Goal: Task Accomplishment & Management: Use online tool/utility

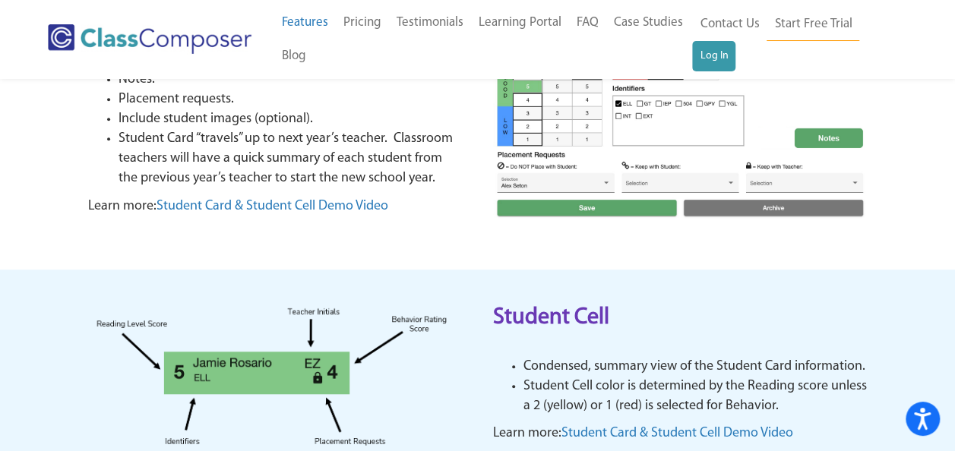
scroll to position [380, 0]
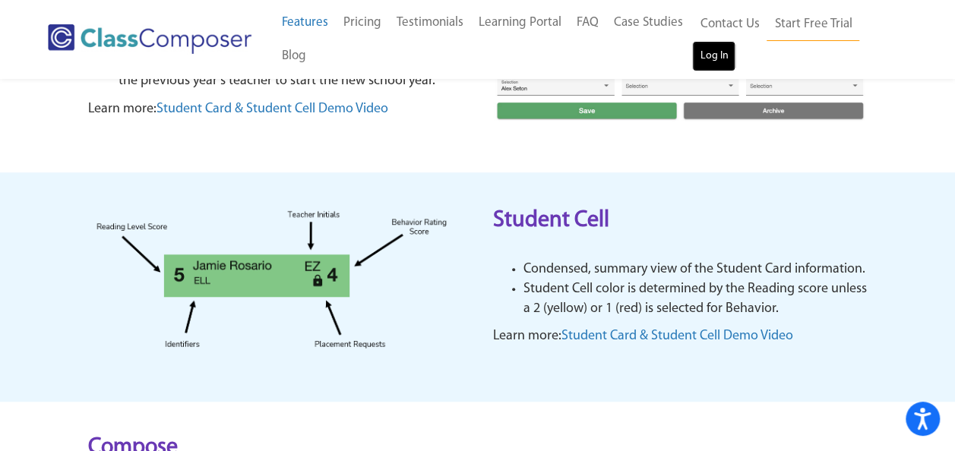
click at [709, 49] on link "Log In" at bounding box center [713, 56] width 43 height 30
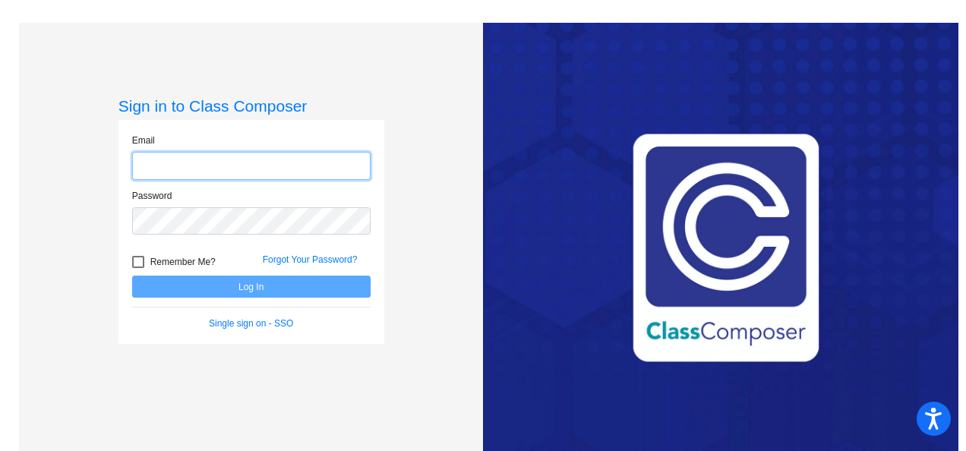
type input "[EMAIL_ADDRESS][DOMAIN_NAME]"
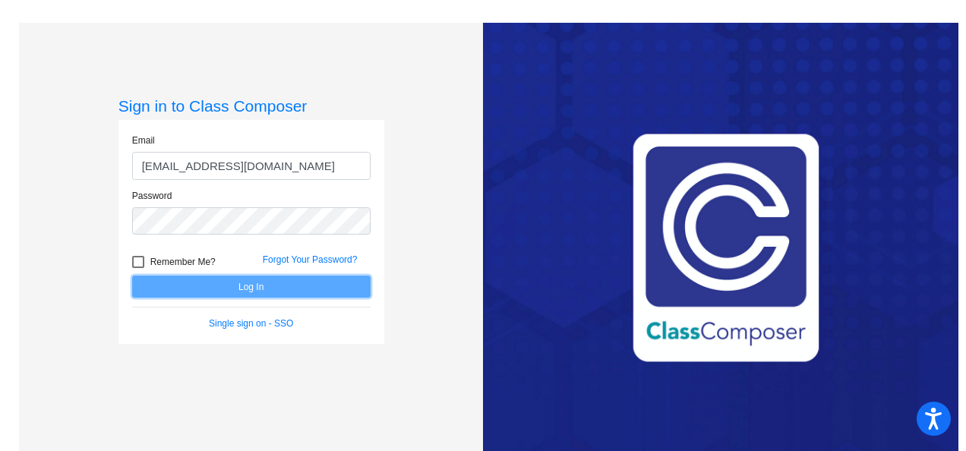
click at [246, 284] on button "Log In" at bounding box center [251, 287] width 239 height 22
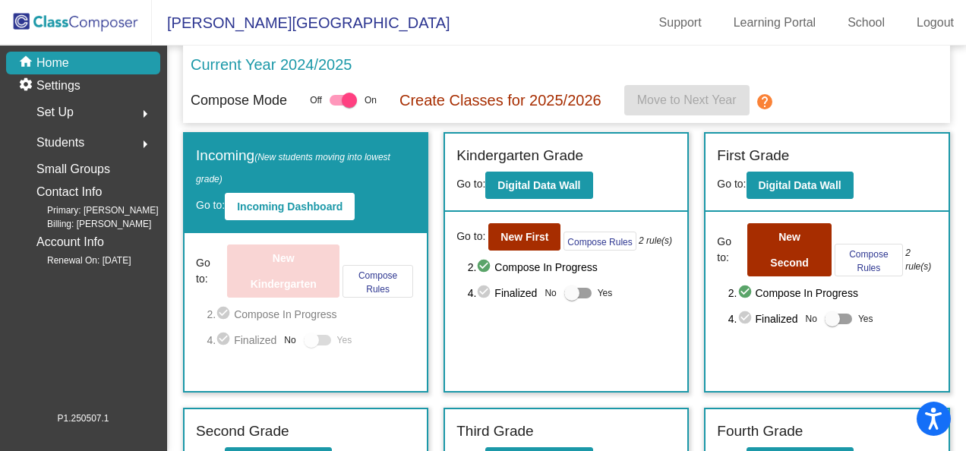
click at [141, 114] on mat-icon "arrow_right" at bounding box center [145, 114] width 18 height 18
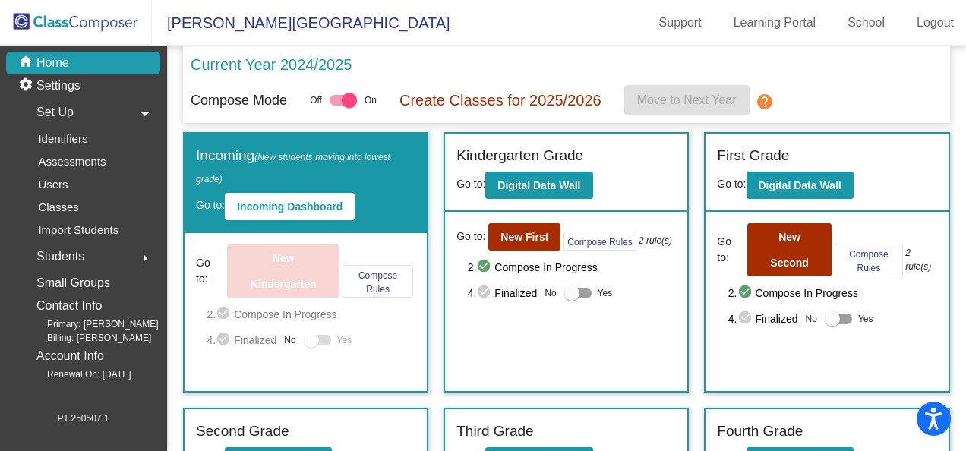
click at [141, 114] on mat-icon "arrow_drop_down" at bounding box center [145, 114] width 18 height 18
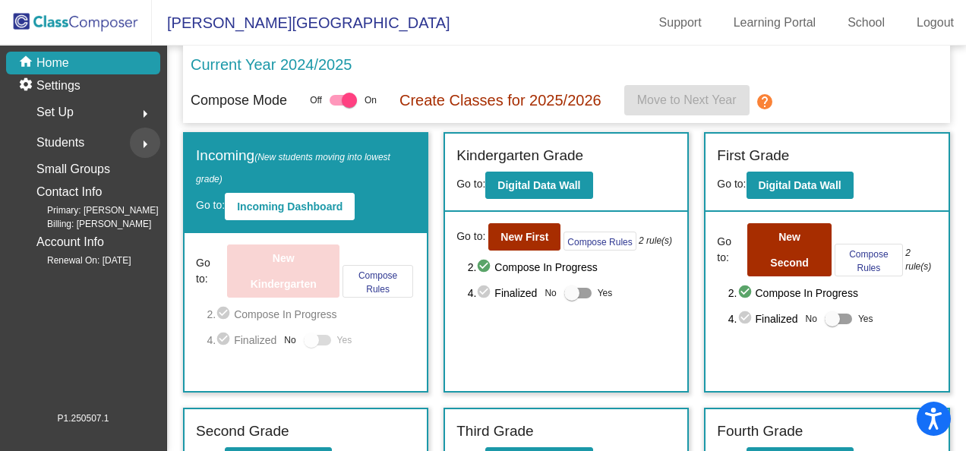
click at [149, 142] on mat-icon "arrow_right" at bounding box center [145, 144] width 18 height 18
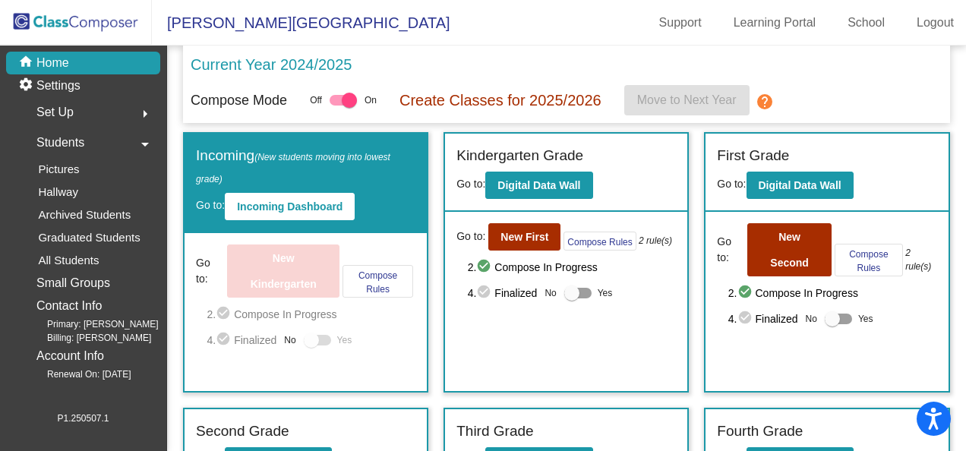
click at [149, 142] on mat-icon "arrow_drop_down" at bounding box center [145, 144] width 18 height 18
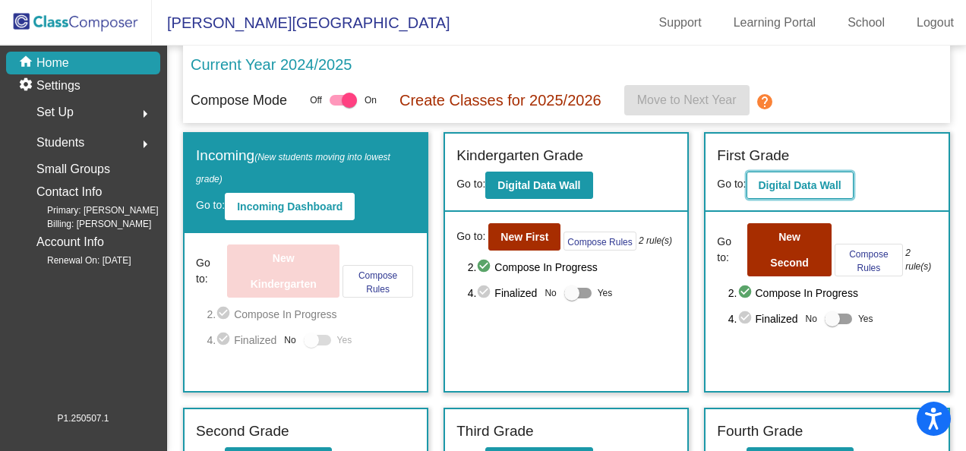
click at [819, 175] on button "Digital Data Wall" at bounding box center [800, 185] width 107 height 27
click at [78, 81] on p "Settings" at bounding box center [58, 86] width 44 height 18
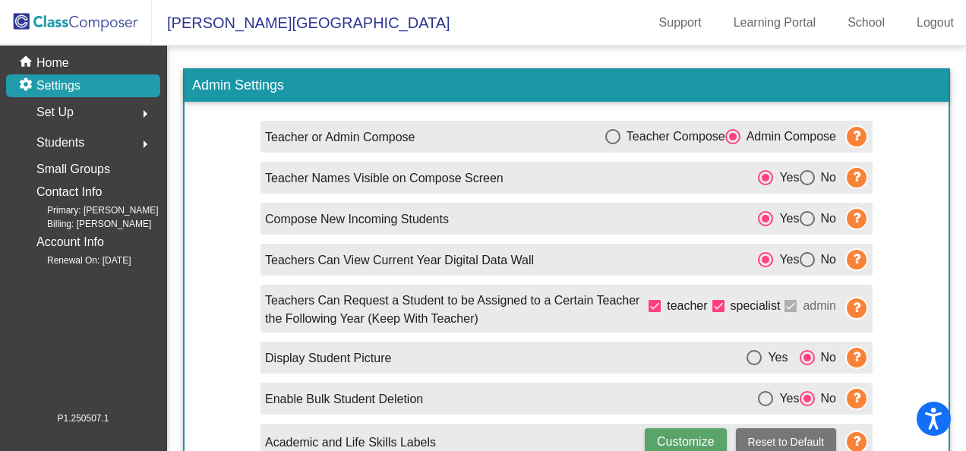
click at [90, 29] on img at bounding box center [76, 22] width 152 height 45
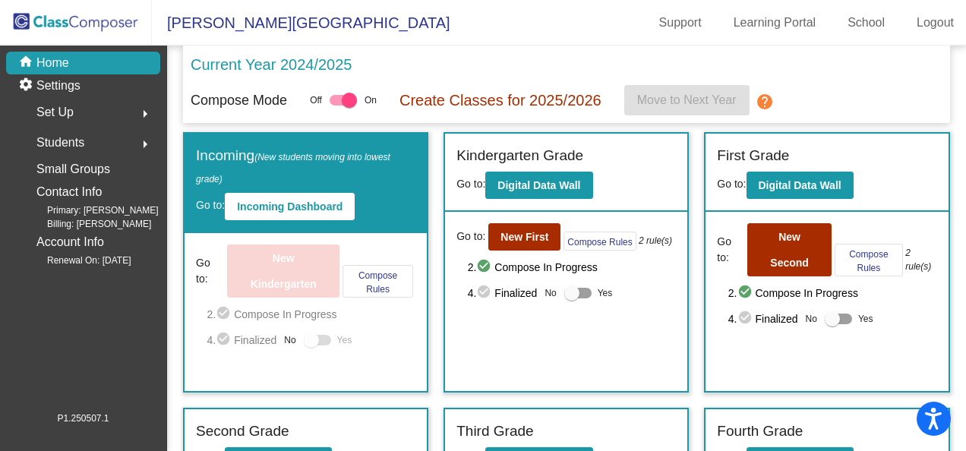
click at [354, 95] on div at bounding box center [349, 100] width 15 height 15
click at [337, 106] on input "checkbox" at bounding box center [336, 106] width 1 height 1
checkbox input "false"
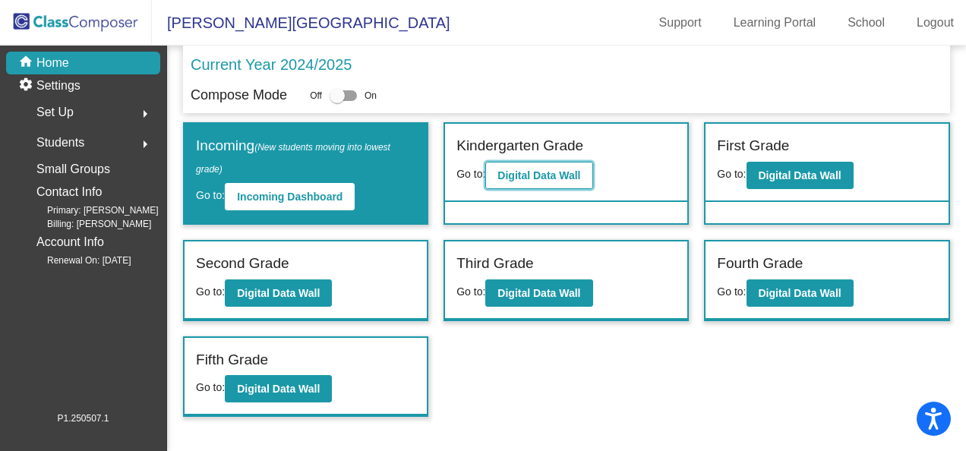
click at [546, 171] on b "Digital Data Wall" at bounding box center [539, 175] width 83 height 12
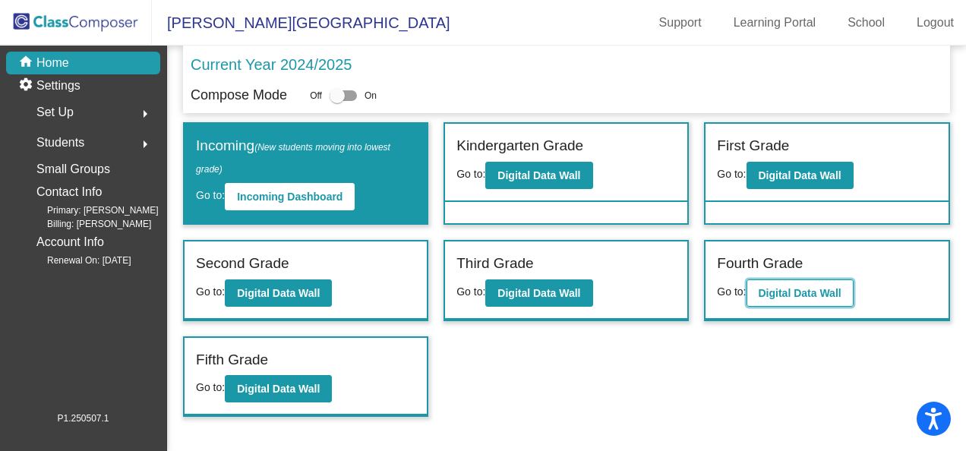
click at [807, 287] on b "Digital Data Wall" at bounding box center [800, 293] width 83 height 12
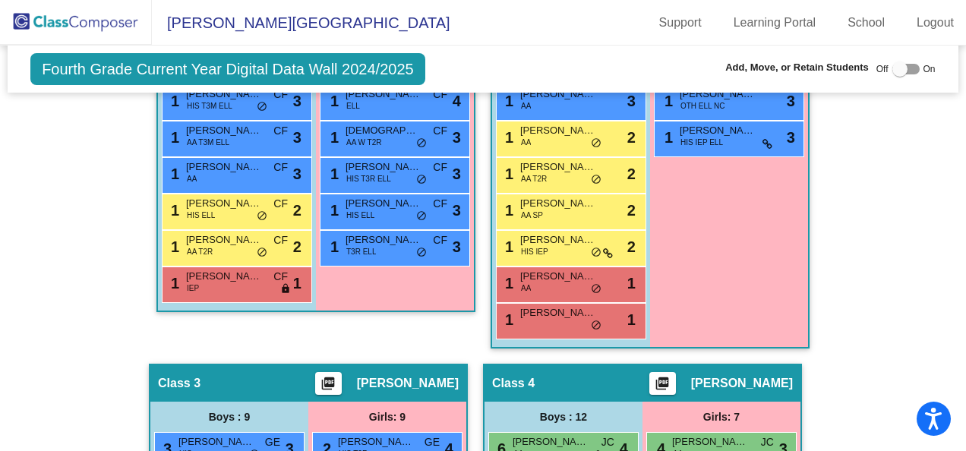
scroll to position [760, 0]
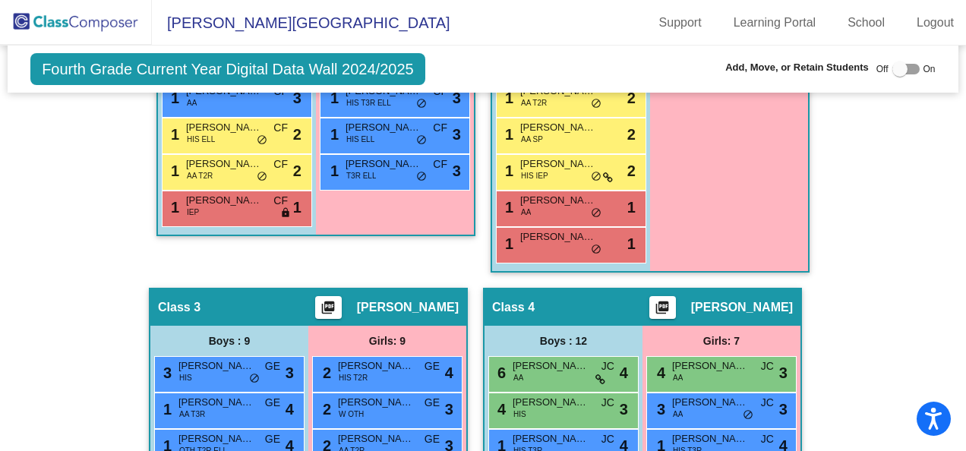
click at [337, 304] on mat-icon "picture_as_pdf" at bounding box center [328, 310] width 18 height 21
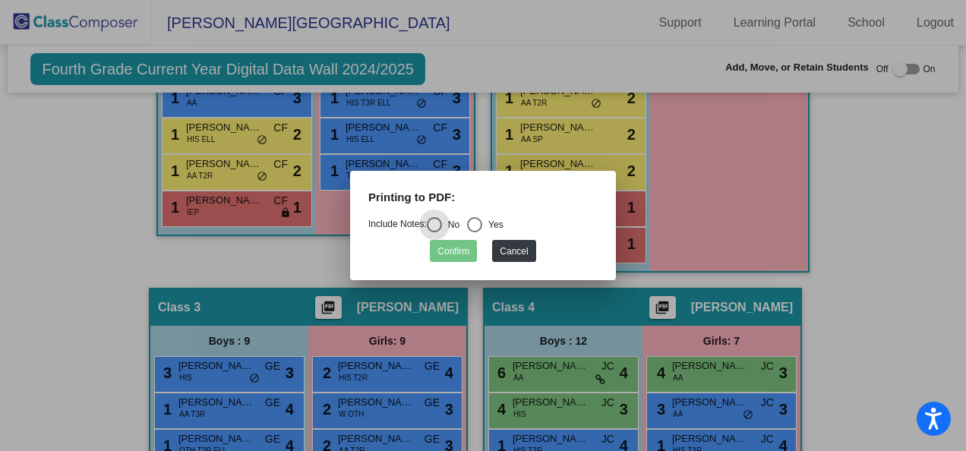
click at [489, 228] on div "Yes" at bounding box center [492, 225] width 21 height 14
click at [475, 232] on input "Yes" at bounding box center [474, 232] width 1 height 1
radio input "true"
click at [463, 248] on button "Confirm" at bounding box center [453, 251] width 47 height 22
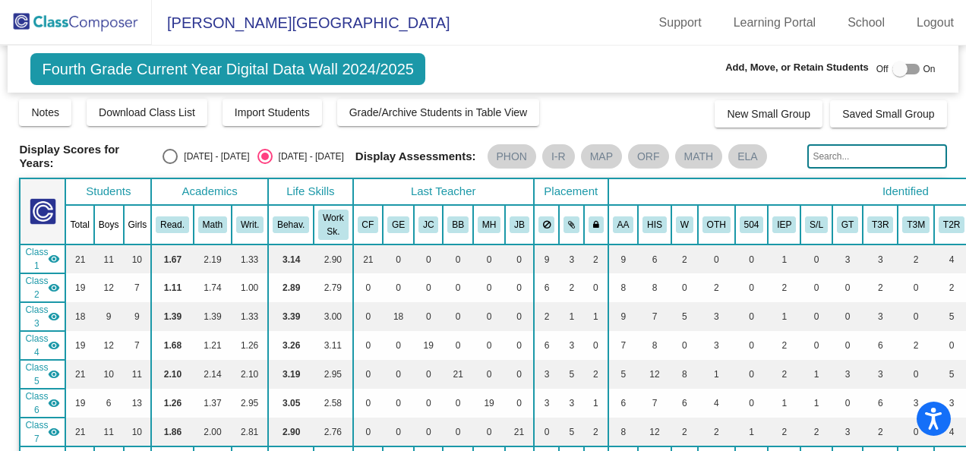
scroll to position [0, 0]
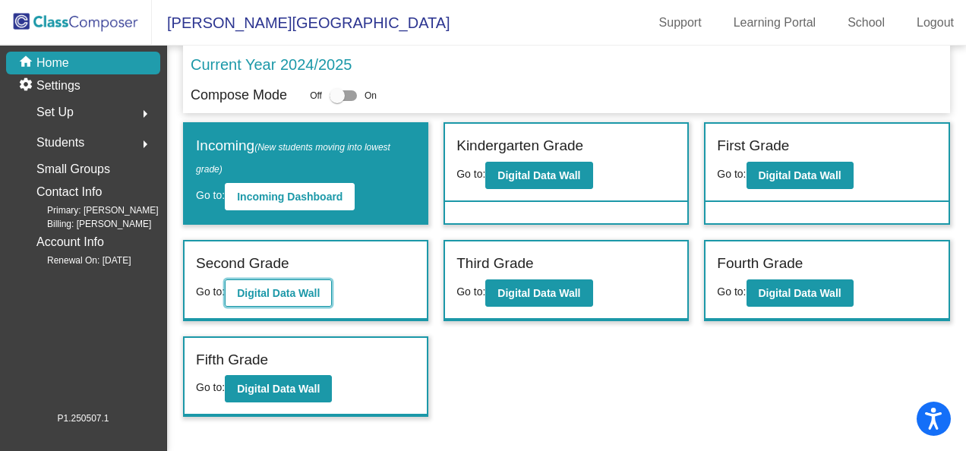
click at [257, 290] on b "Digital Data Wall" at bounding box center [278, 293] width 83 height 12
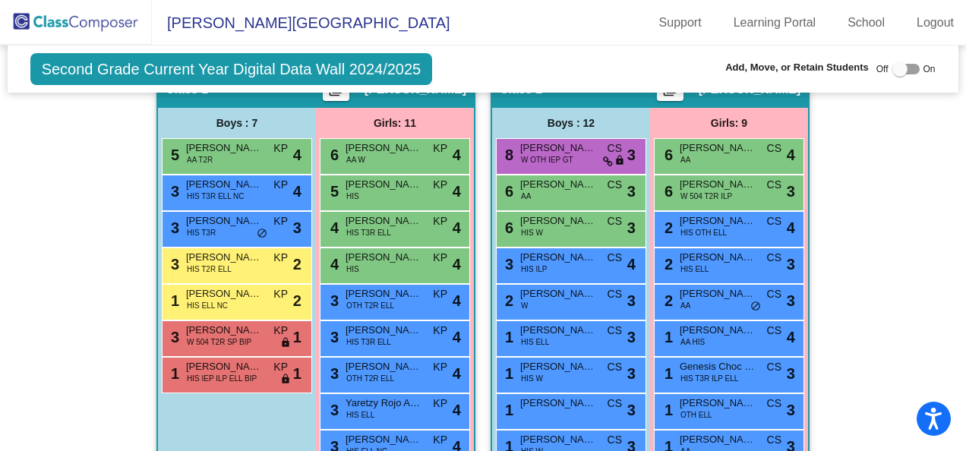
scroll to position [380, 0]
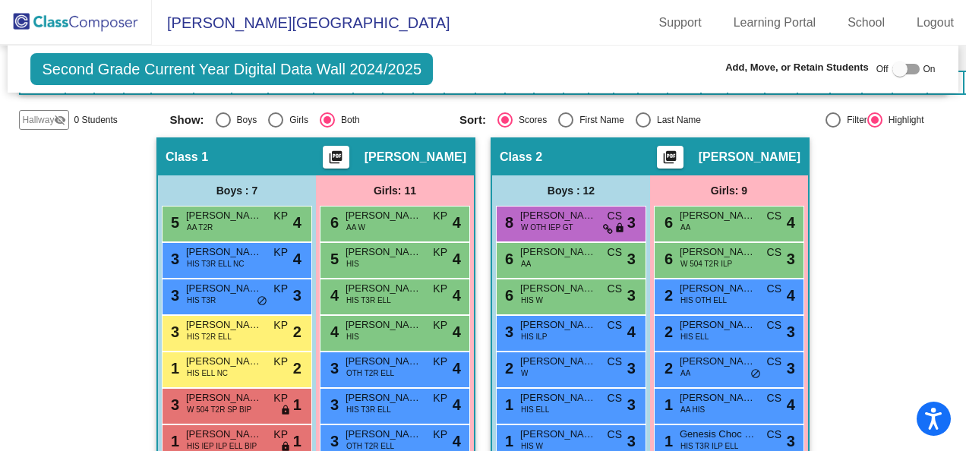
click at [100, 18] on img at bounding box center [76, 22] width 152 height 45
